Goal: Information Seeking & Learning: Learn about a topic

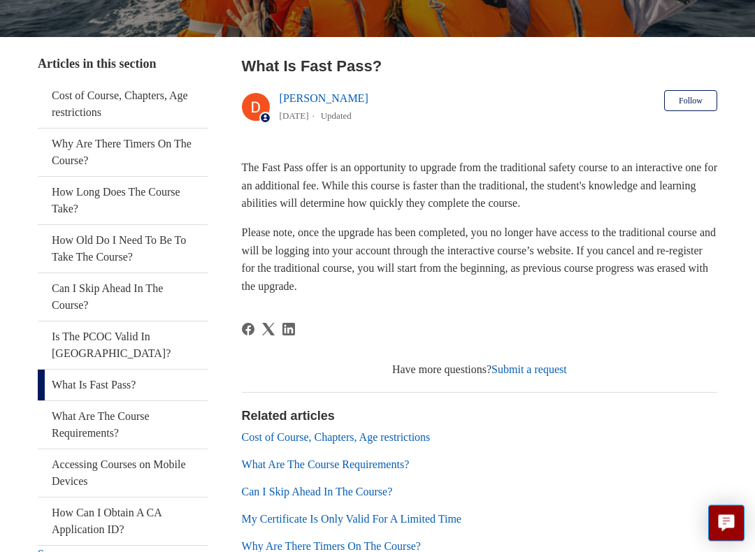
scroll to position [231, 0]
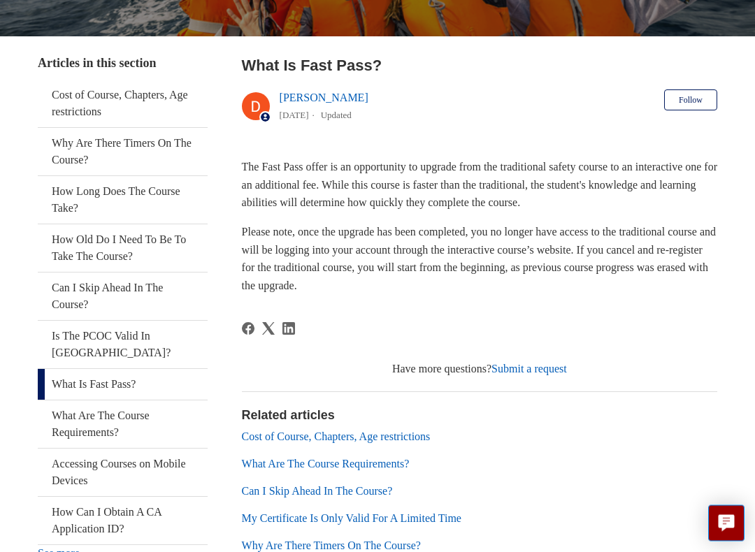
click at [111, 102] on link "Cost of Course, Chapters, Age restrictions" at bounding box center [123, 104] width 170 height 48
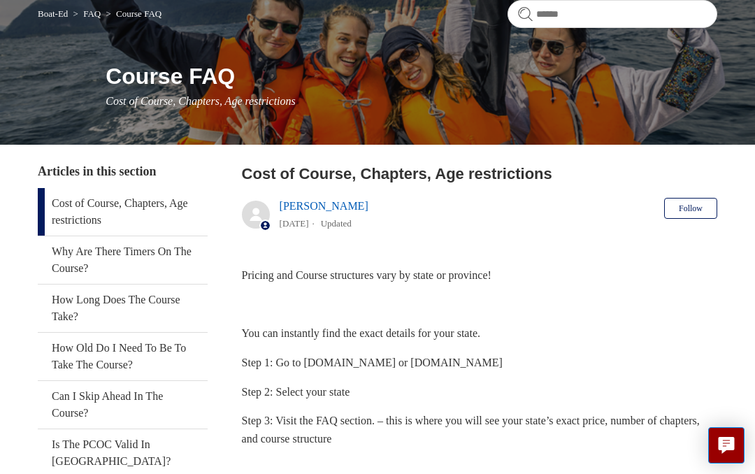
scroll to position [122, 0]
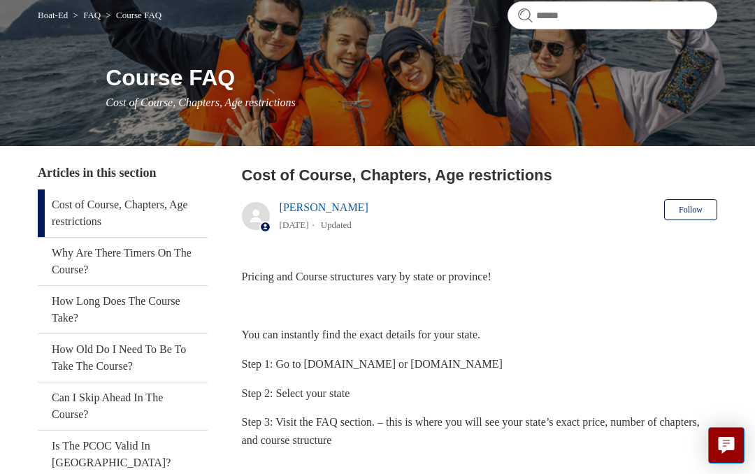
click at [152, 252] on link "Why Are There Timers On The Course?" at bounding box center [123, 262] width 170 height 48
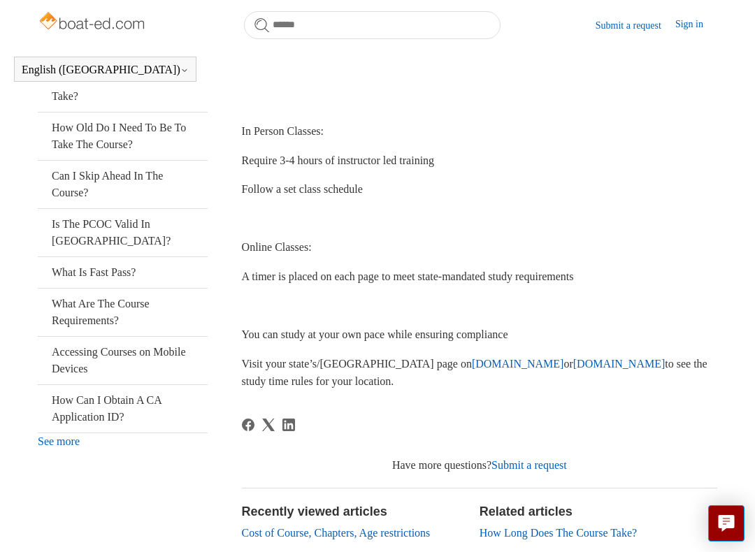
scroll to position [304, 0]
click at [141, 136] on link "How Old Do I Need To Be To Take The Course?" at bounding box center [123, 137] width 170 height 48
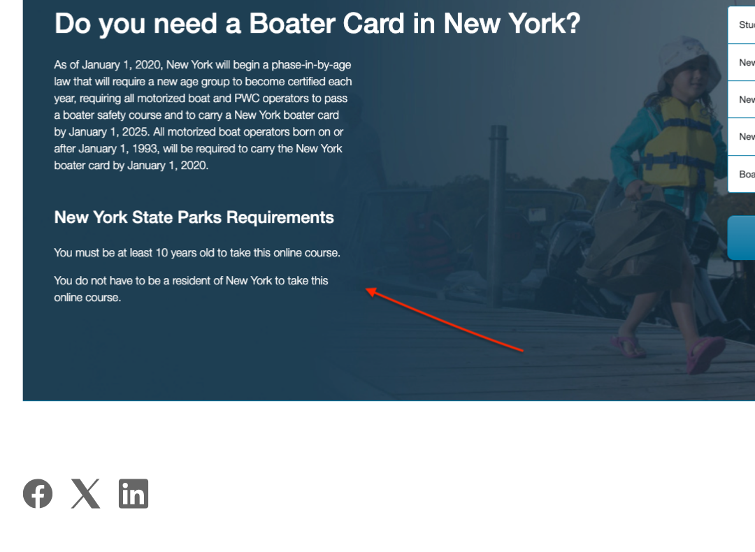
scroll to position [178, 0]
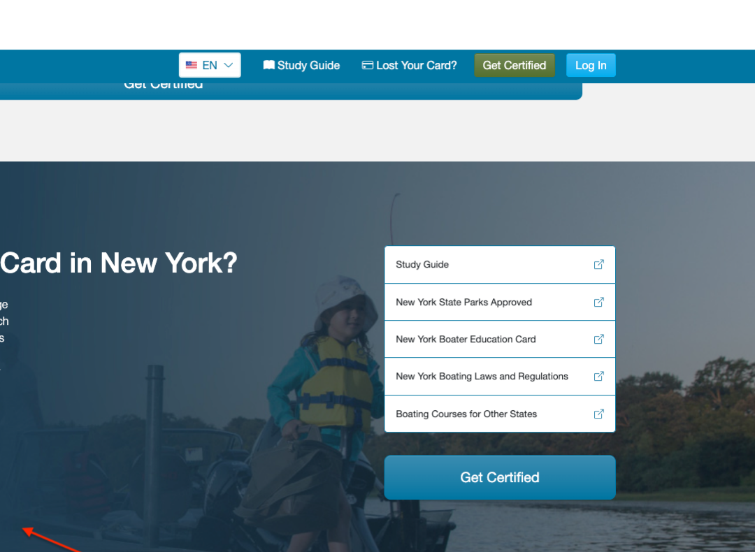
click at [242, 238] on img at bounding box center [480, 363] width 476 height 250
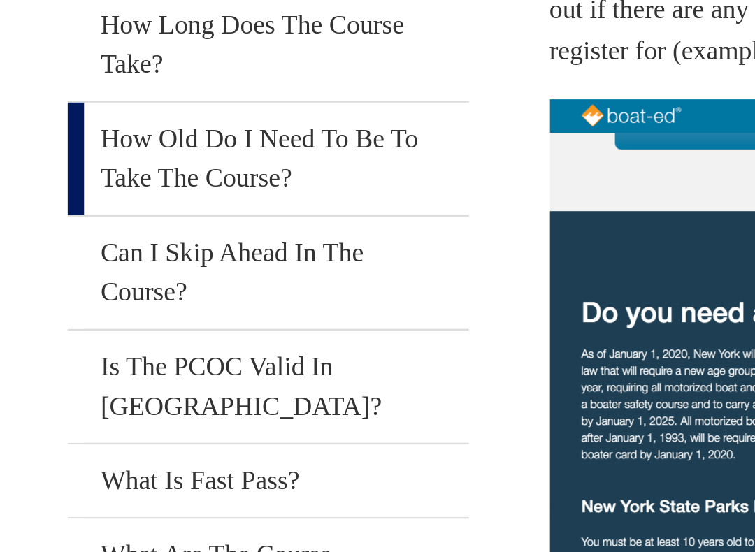
click at [59, 287] on link "Can I Skip Ahead In The Course?" at bounding box center [123, 311] width 170 height 48
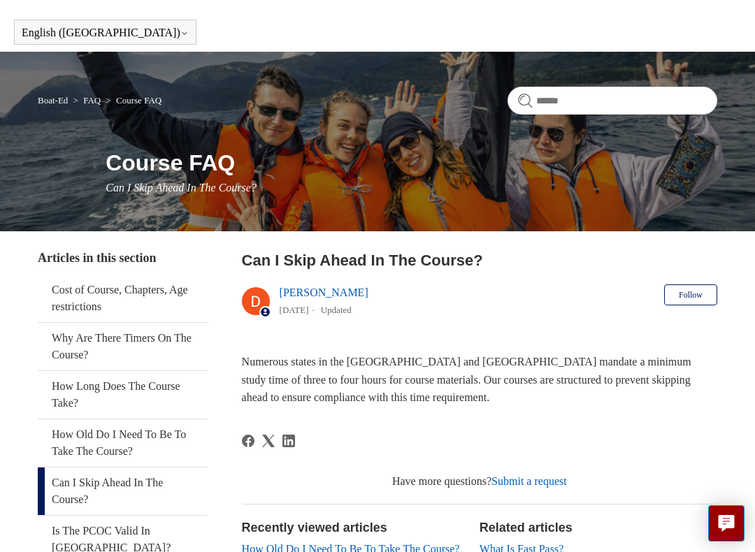
scroll to position [80, 0]
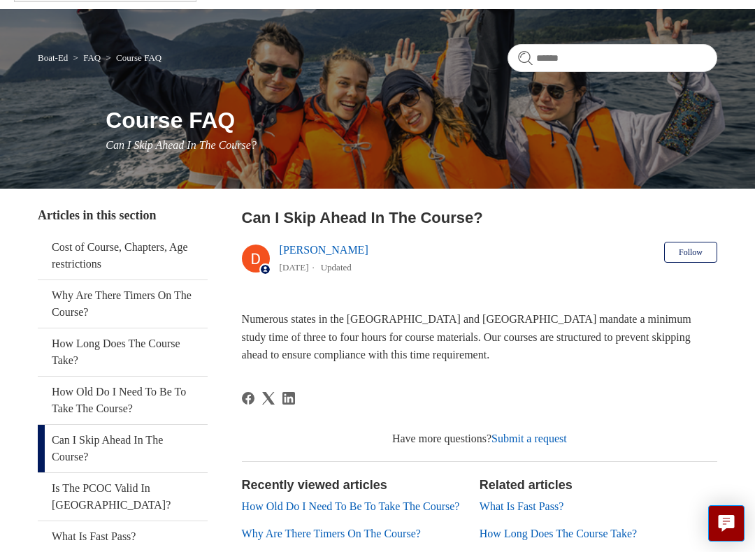
click at [413, 91] on div "Boat-Ed FAQ Course FAQ Course FAQ Can I Skip Ahead In The Course?" at bounding box center [377, 99] width 755 height 180
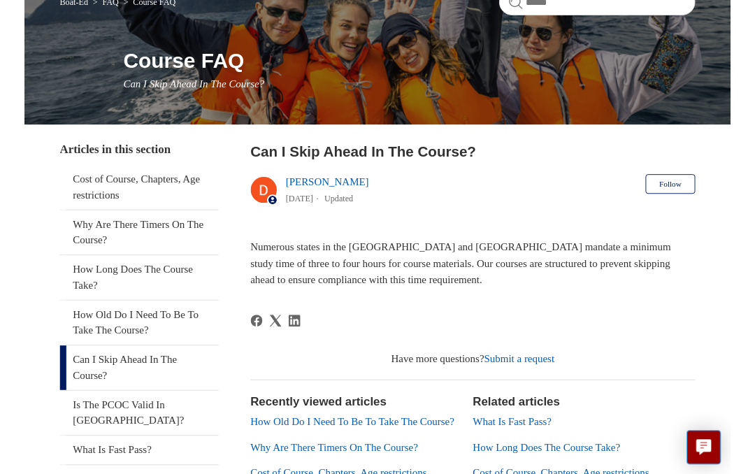
scroll to position [152, 0]
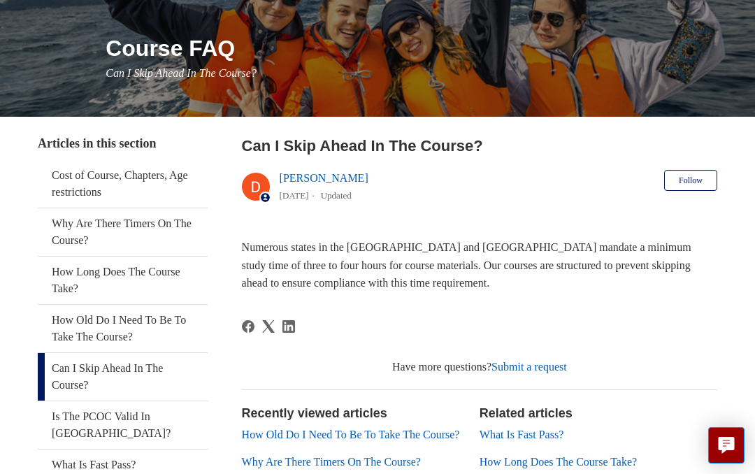
click at [59, 276] on link "How Long Does The Course Take?" at bounding box center [123, 281] width 170 height 48
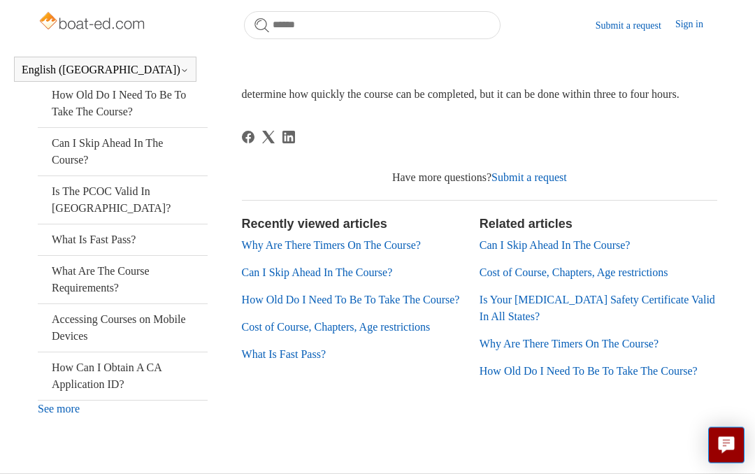
scroll to position [357, 0]
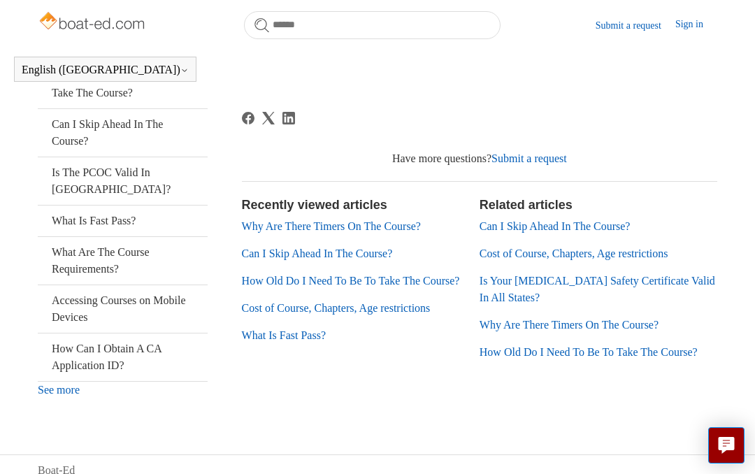
click at [119, 207] on link "What Is Fast Pass?" at bounding box center [123, 221] width 170 height 31
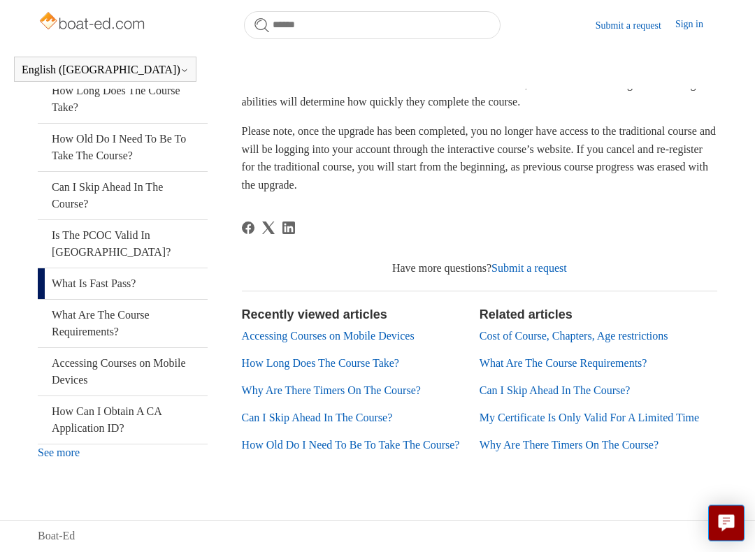
scroll to position [299, 0]
click at [80, 301] on link "What Are The Course Requirements?" at bounding box center [123, 325] width 170 height 48
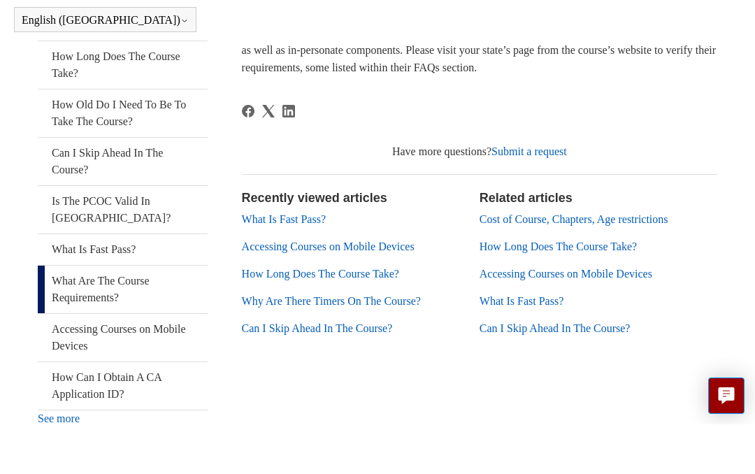
scroll to position [352, 0]
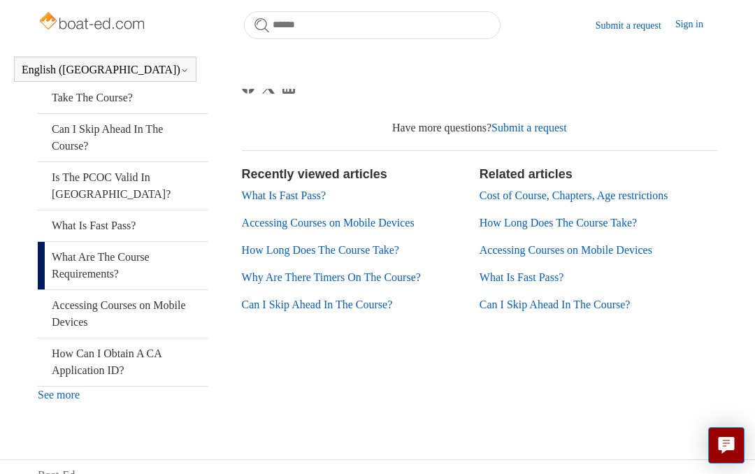
click at [122, 245] on link "What Are The Course Requirements?" at bounding box center [123, 266] width 170 height 48
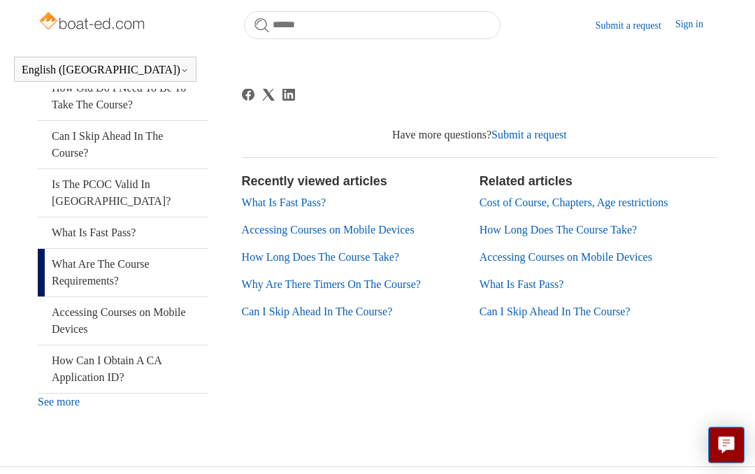
scroll to position [352, 0]
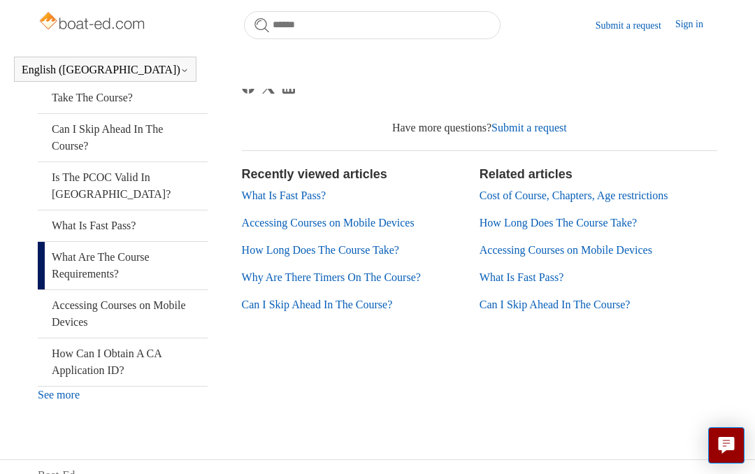
click at [171, 290] on link "Accessing Courses on Mobile Devices" at bounding box center [123, 314] width 170 height 48
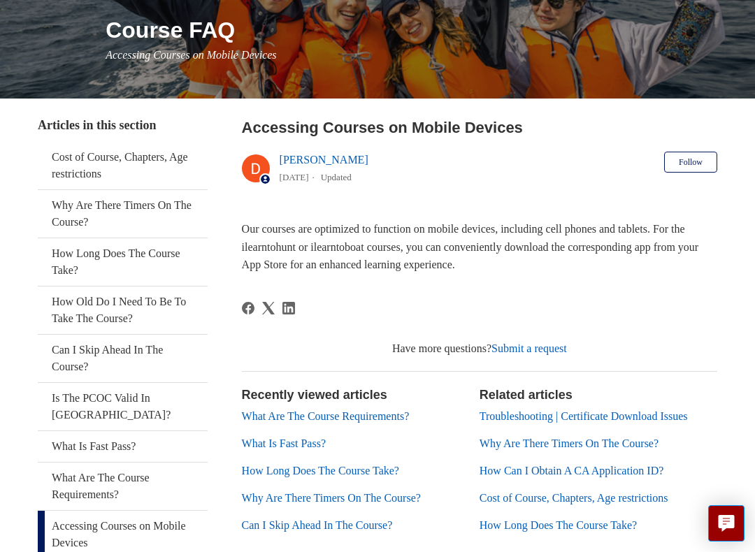
scroll to position [169, 0]
